Goal: Navigation & Orientation: Find specific page/section

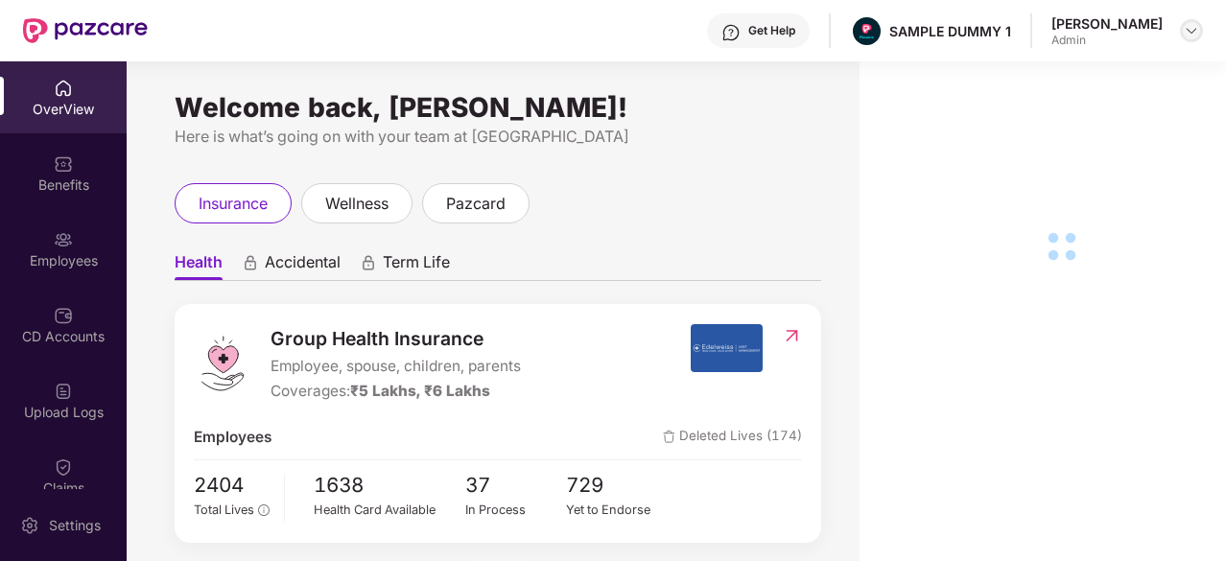
click at [1192, 37] on img at bounding box center [1191, 30] width 15 height 15
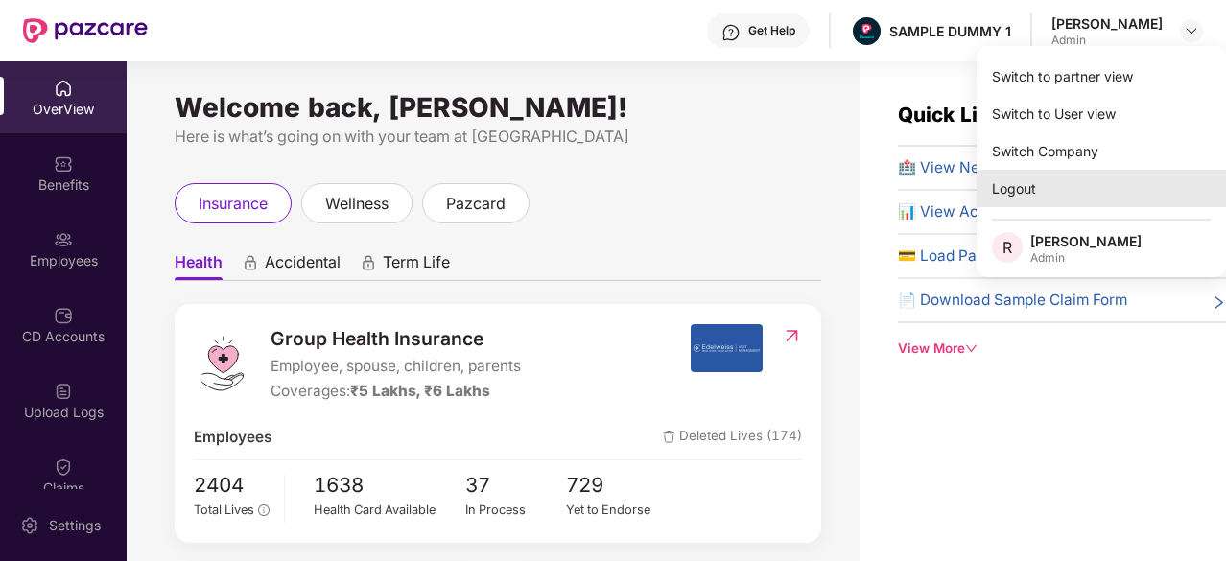
click at [1100, 196] on div "Logout" at bounding box center [1101, 188] width 249 height 37
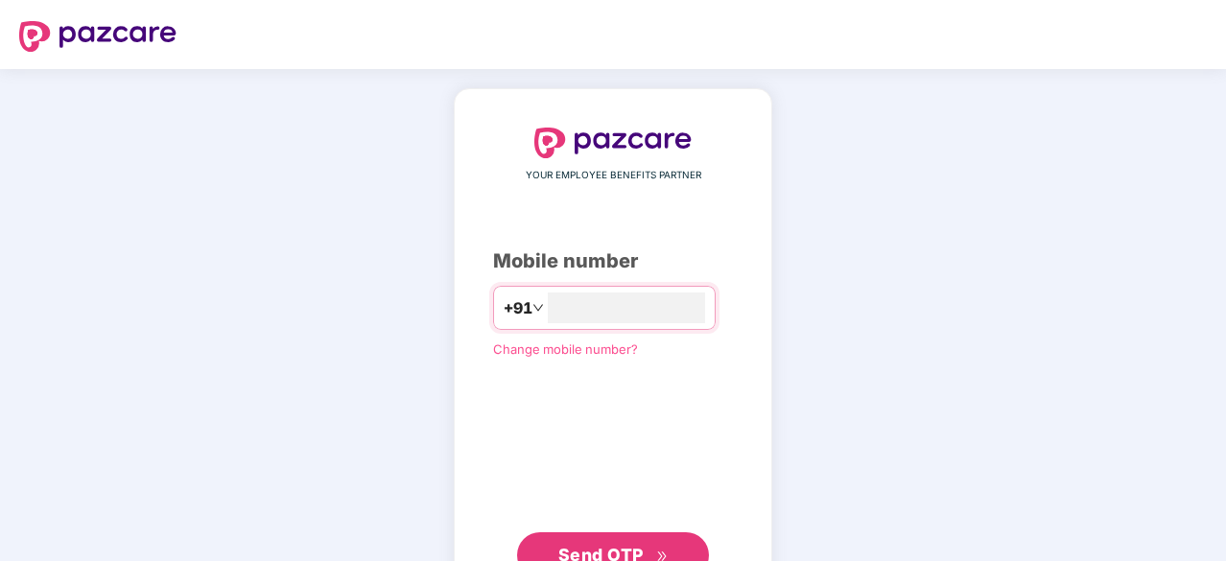
type input "**********"
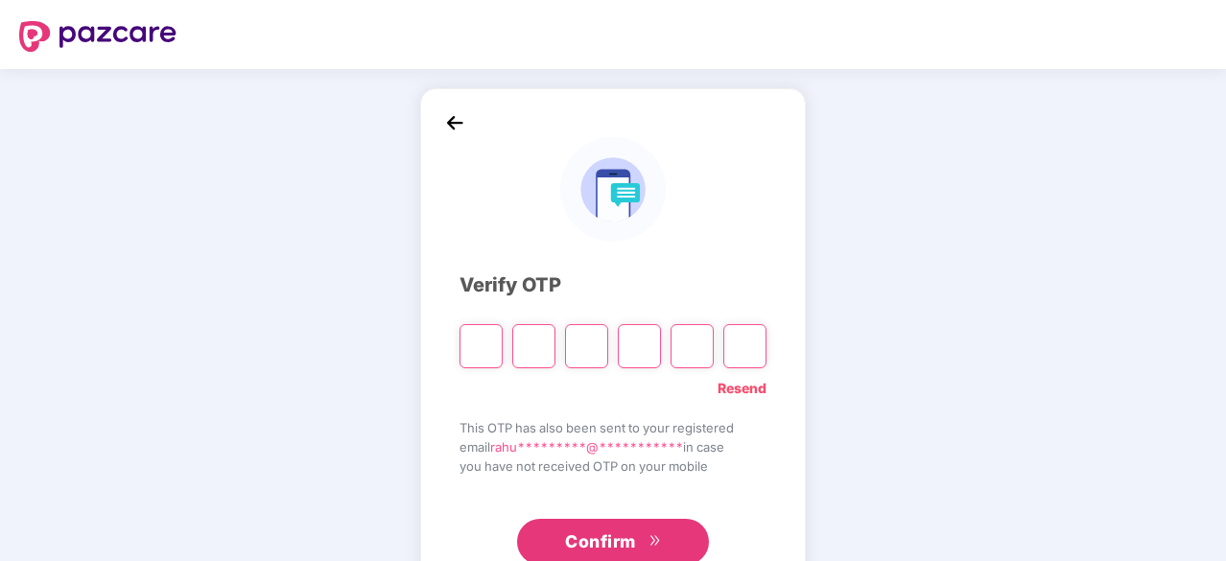
type input "*"
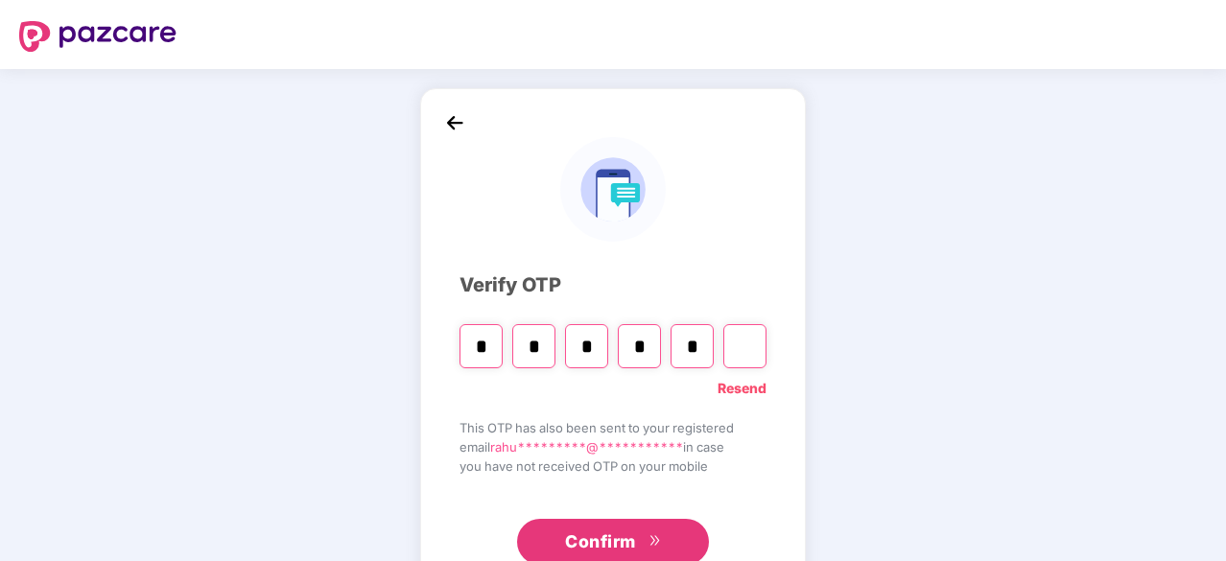
type input "*"
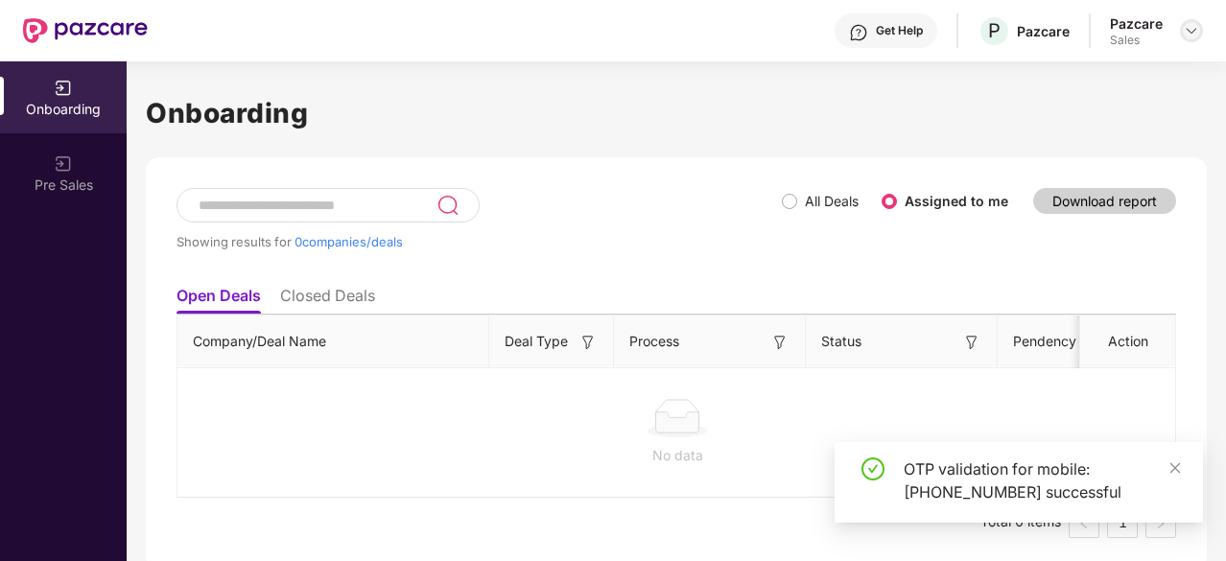
click at [1190, 23] on img at bounding box center [1191, 30] width 15 height 15
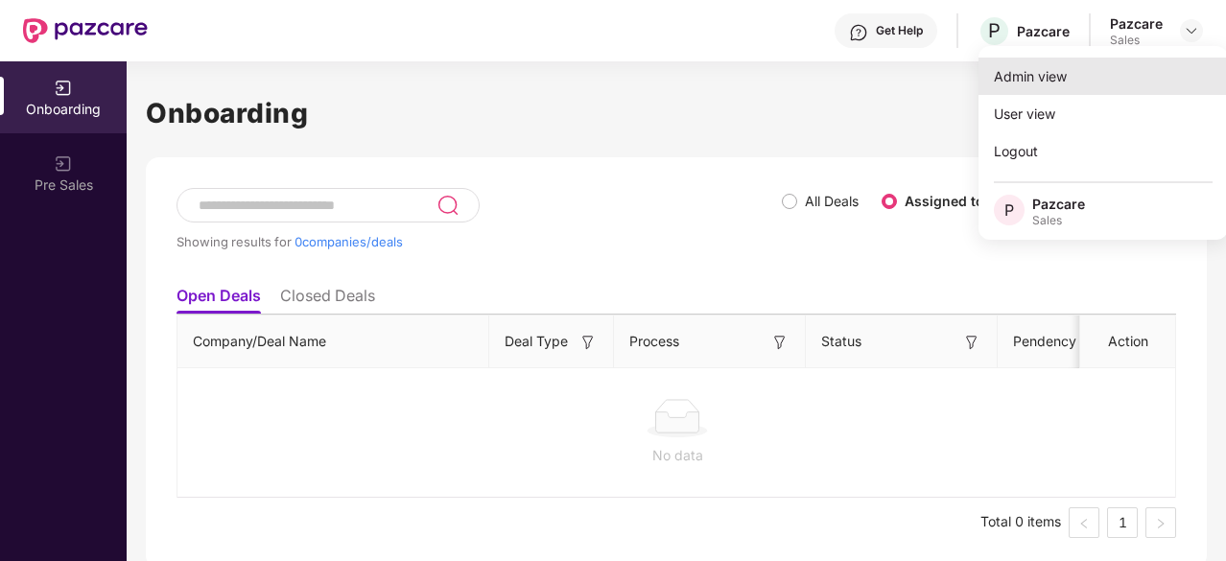
click at [1079, 80] on div "Admin view" at bounding box center [1103, 76] width 249 height 37
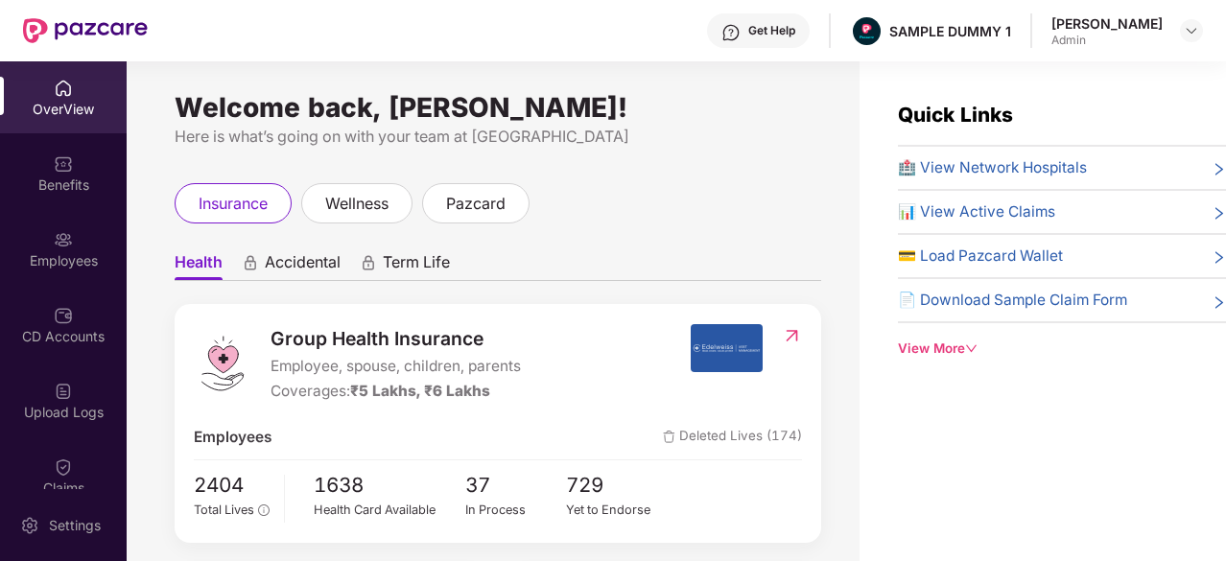
click at [862, 130] on div "Quick Links 🏥 View Network Hospitals 📊 View Active Claims 💳 Load Pazcard Wallet…" at bounding box center [1043, 229] width 367 height 259
